Goal: Navigation & Orientation: Find specific page/section

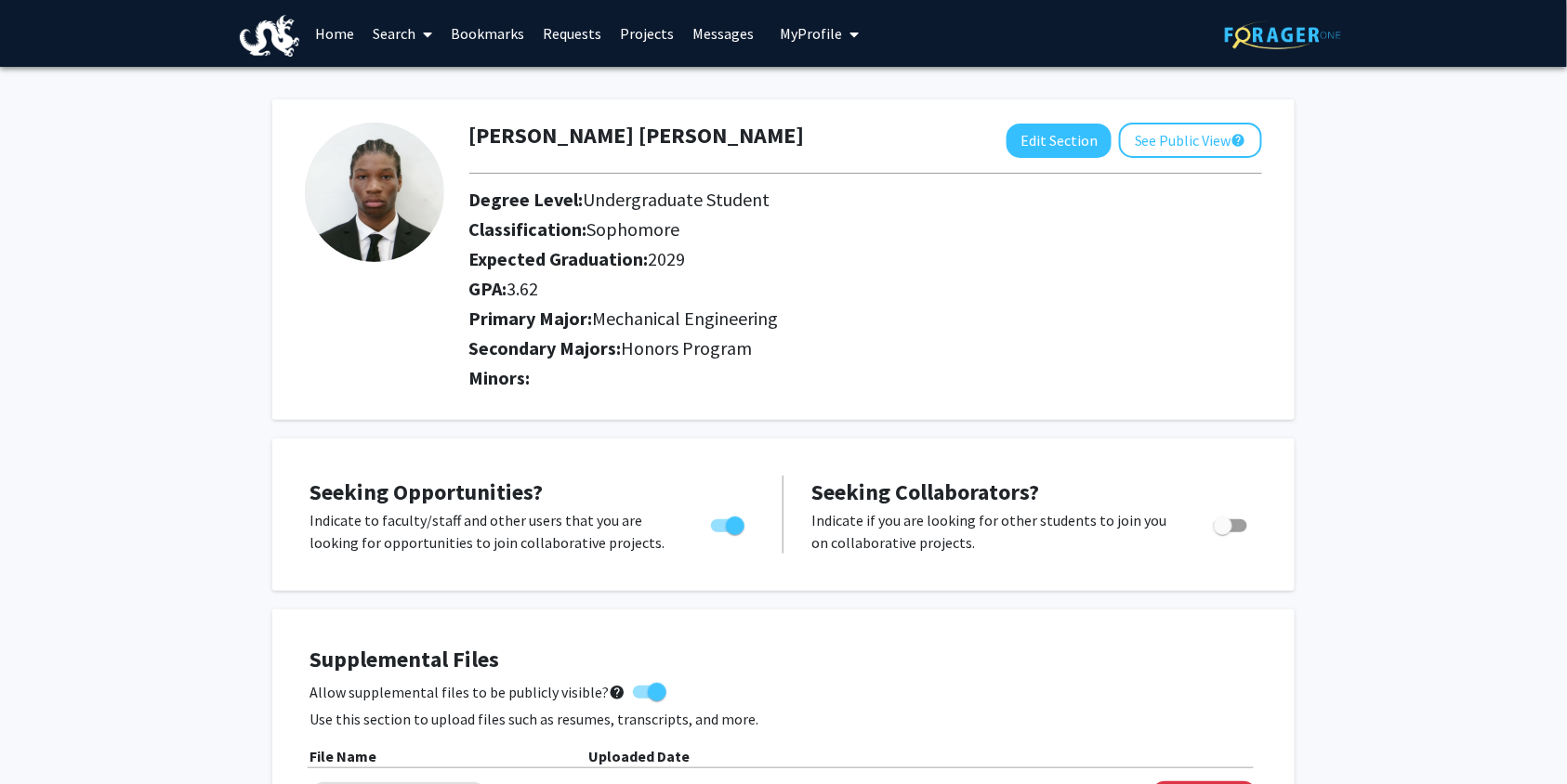
click at [569, 30] on link "Requests" at bounding box center [572, 33] width 77 height 65
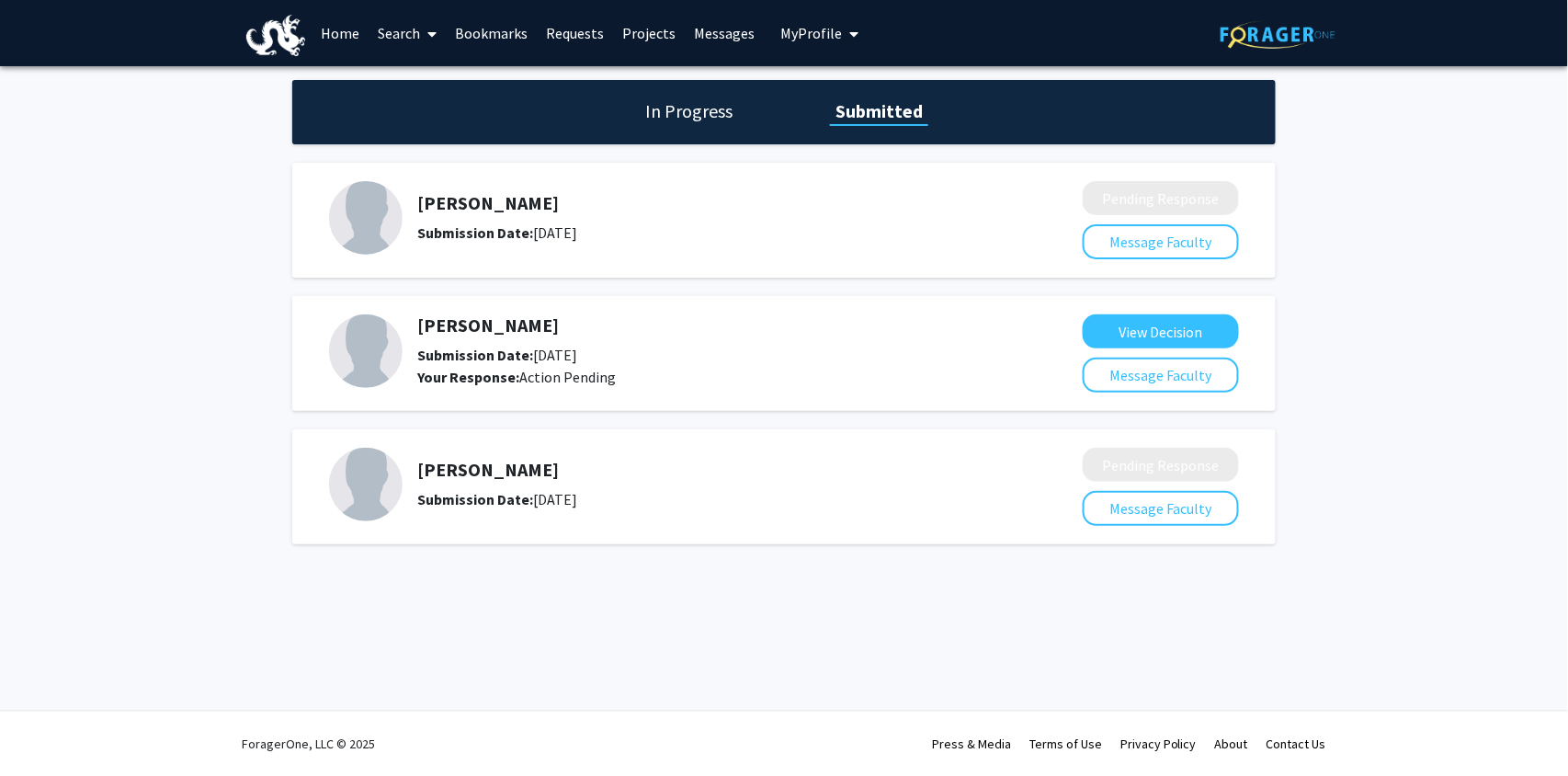
click at [475, 32] on link "Bookmarks" at bounding box center [491, 32] width 91 height 64
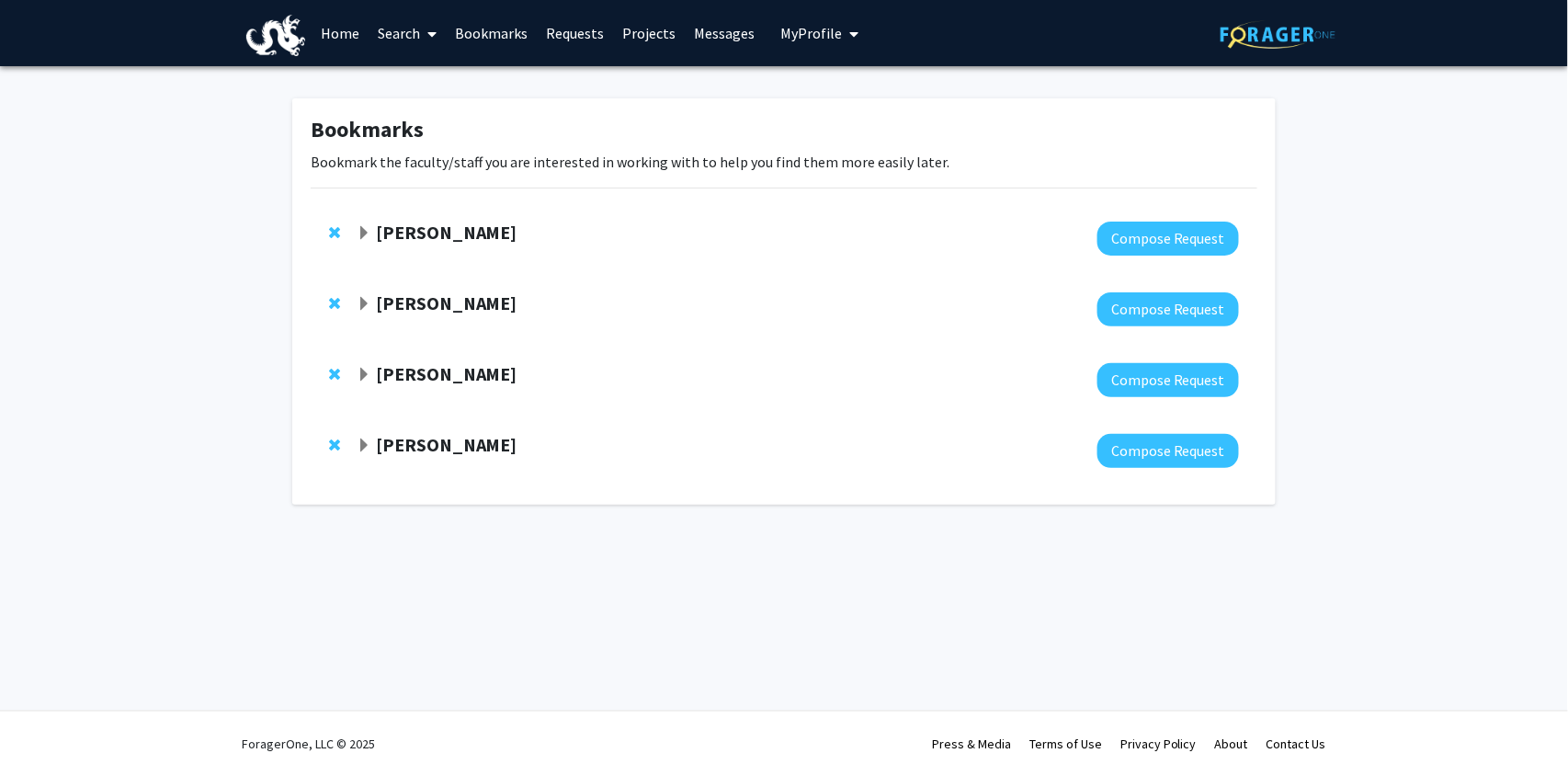
click at [378, 383] on strong "[PERSON_NAME]" at bounding box center [446, 374] width 141 height 23
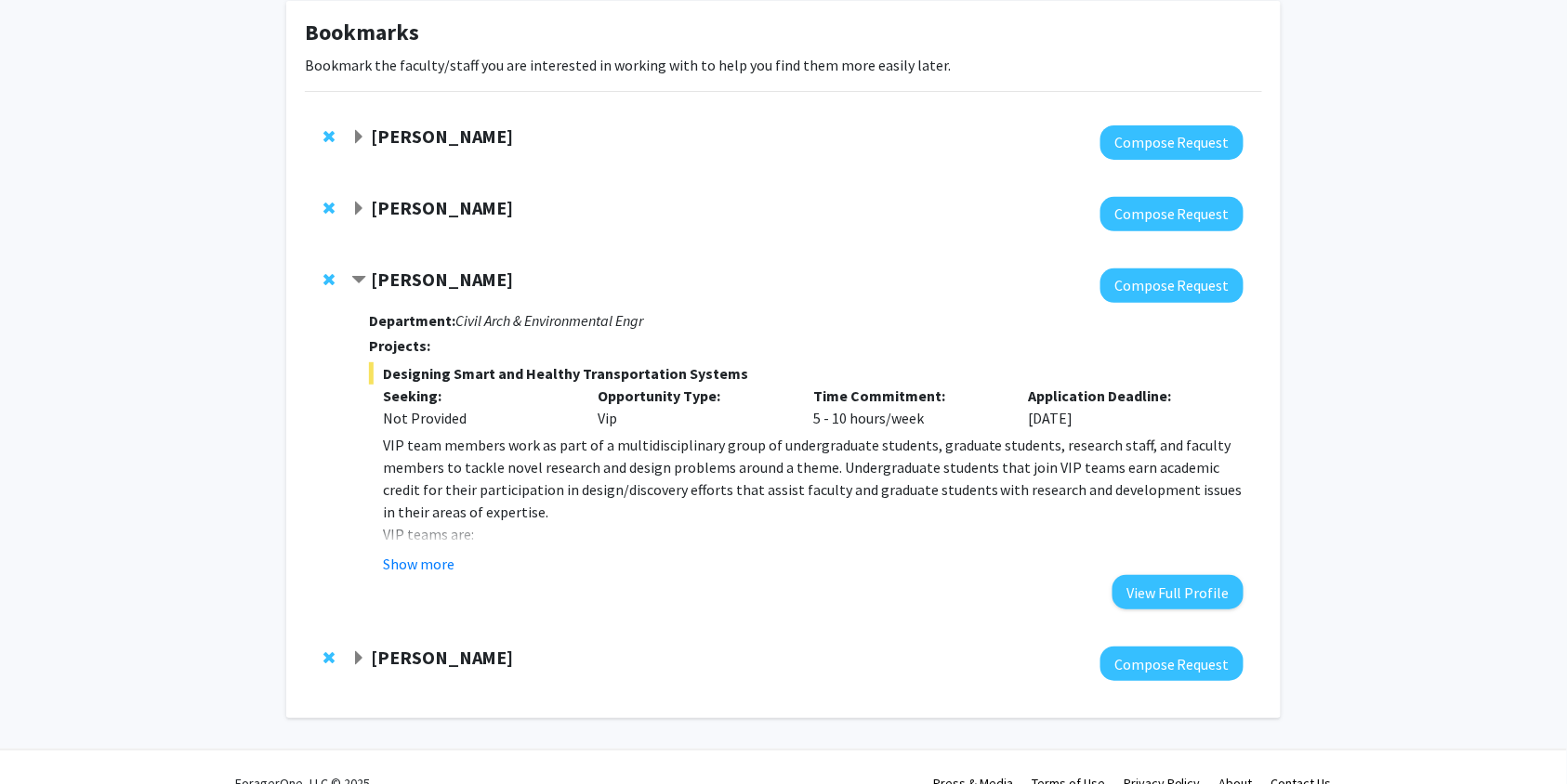
scroll to position [105, 0]
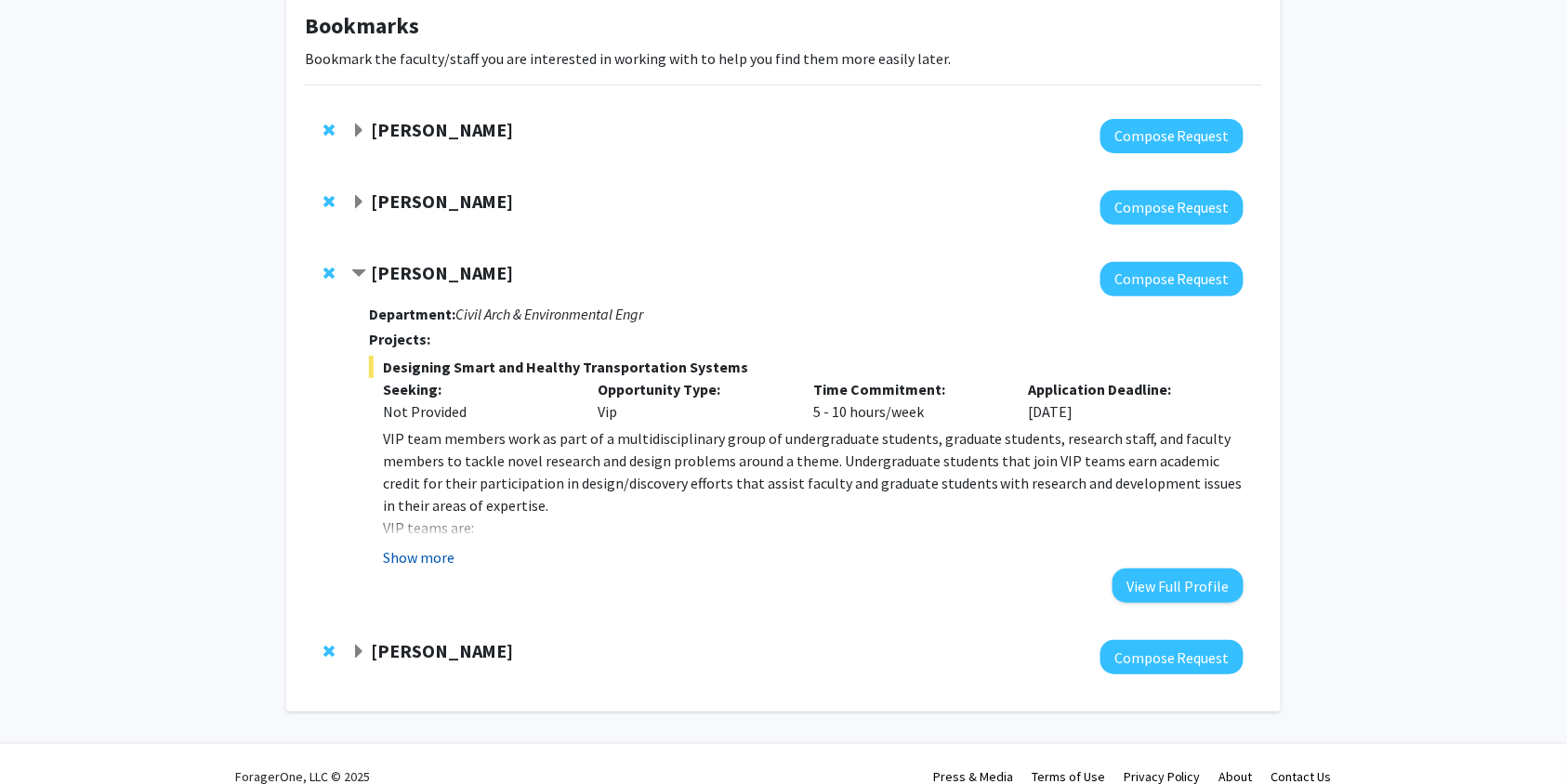
click at [433, 551] on button "Show more" at bounding box center [418, 557] width 71 height 22
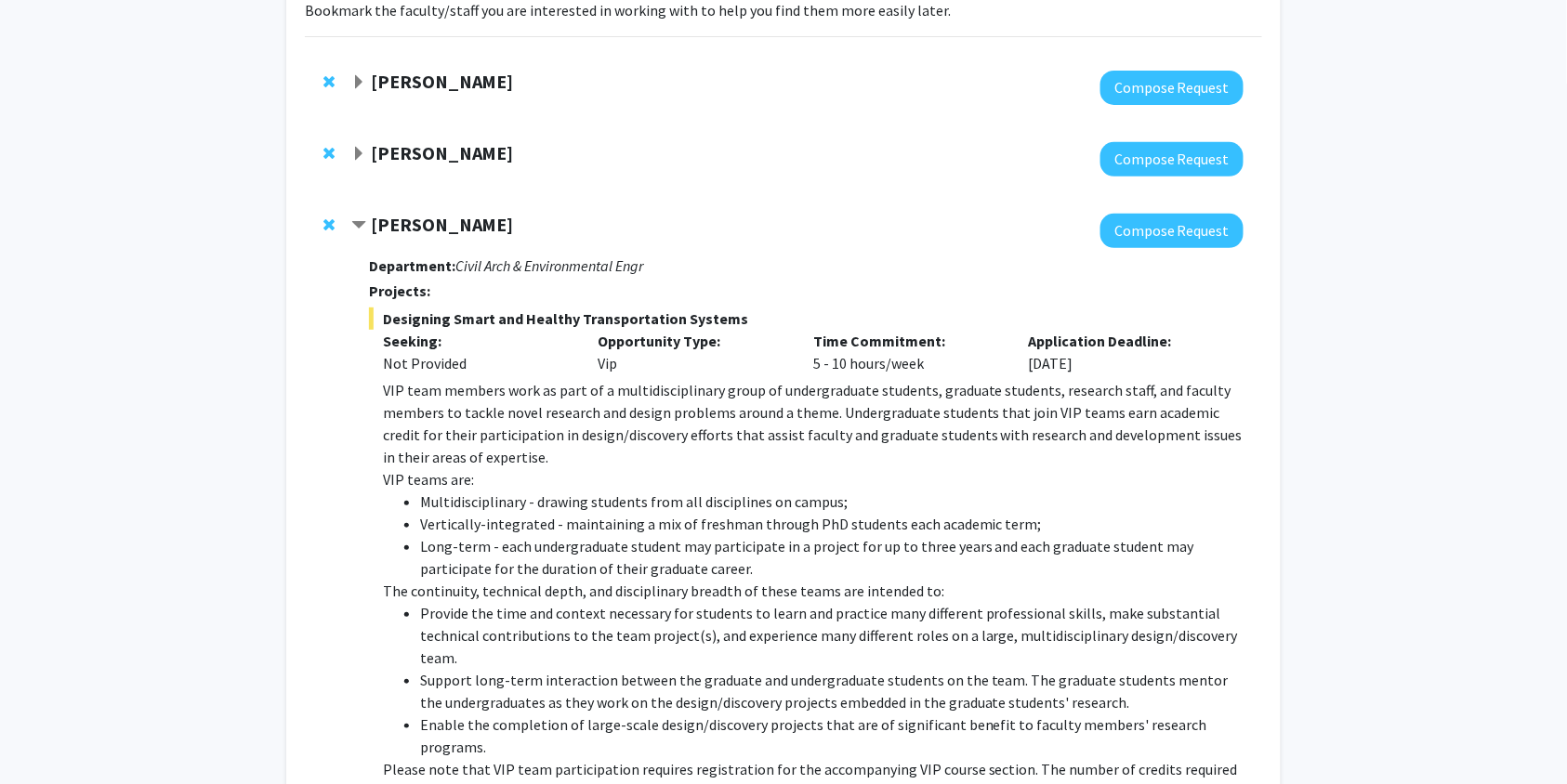
scroll to position [150, 0]
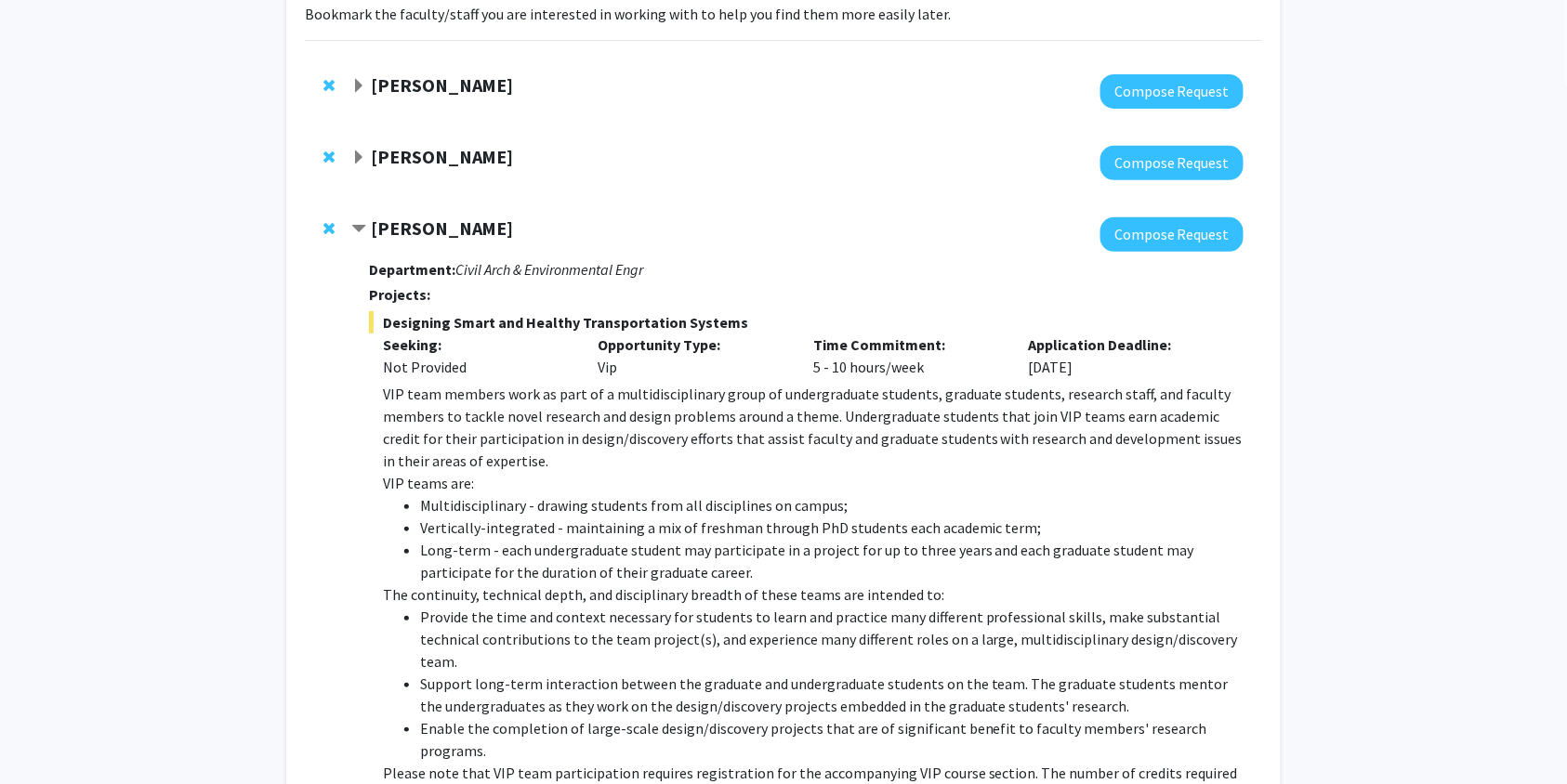
click at [356, 151] on span "Expand Lifeng Zhou Bookmark" at bounding box center [358, 157] width 14 height 14
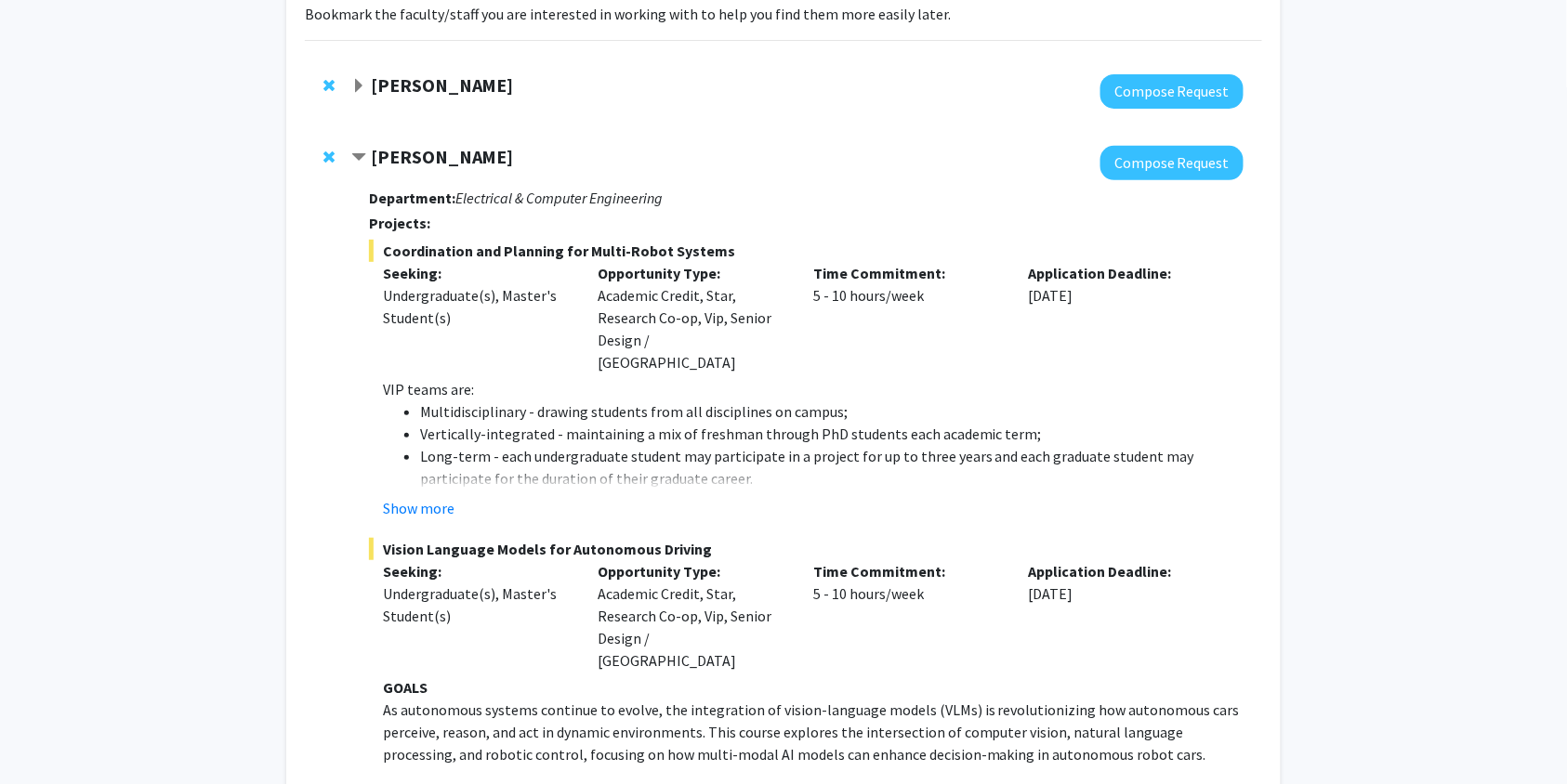
scroll to position [139, 0]
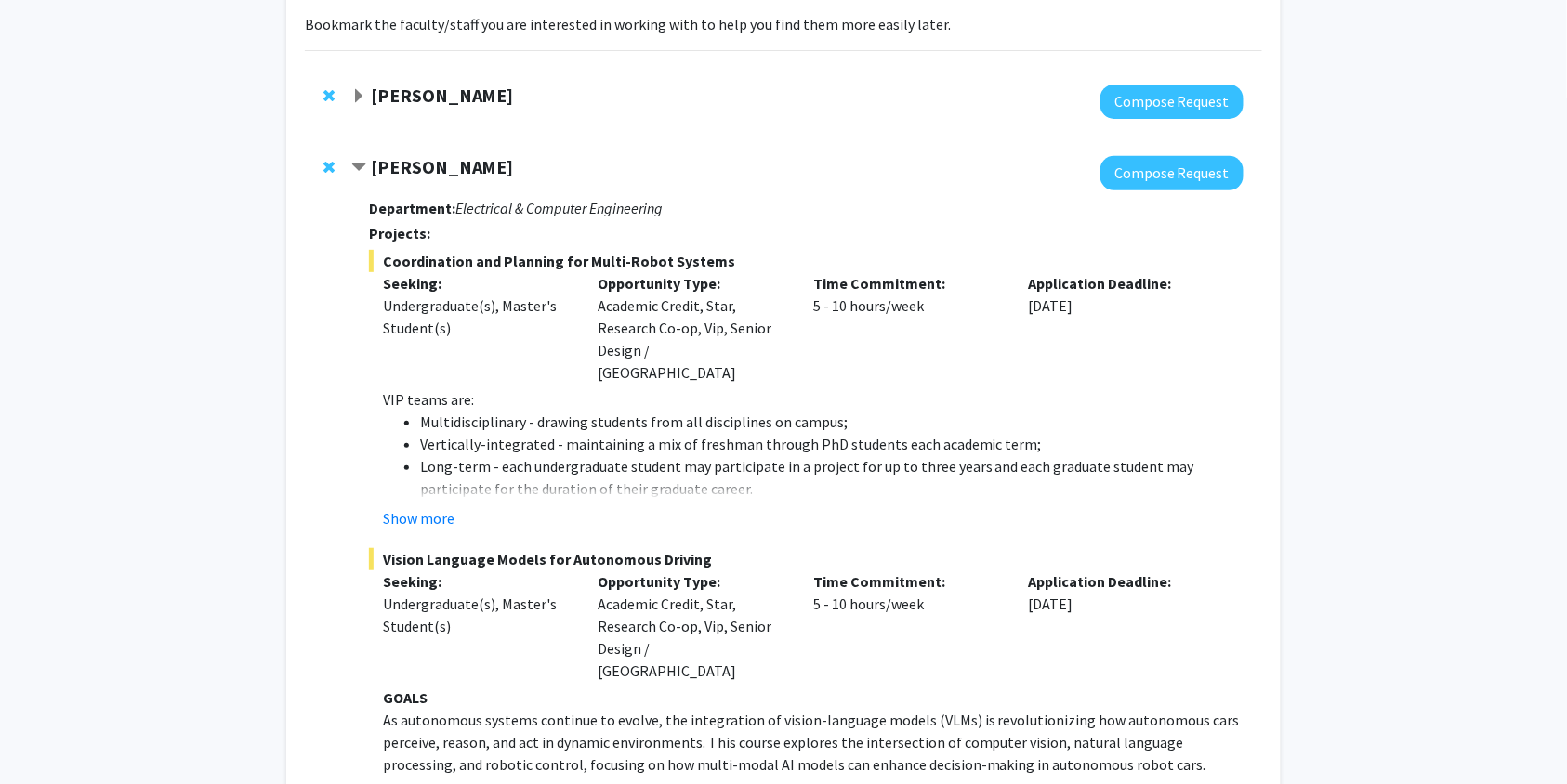
click at [363, 171] on span "Contract Lifeng Zhou Bookmark" at bounding box center [358, 167] width 14 height 14
